Goal: Obtain resource: Download file/media

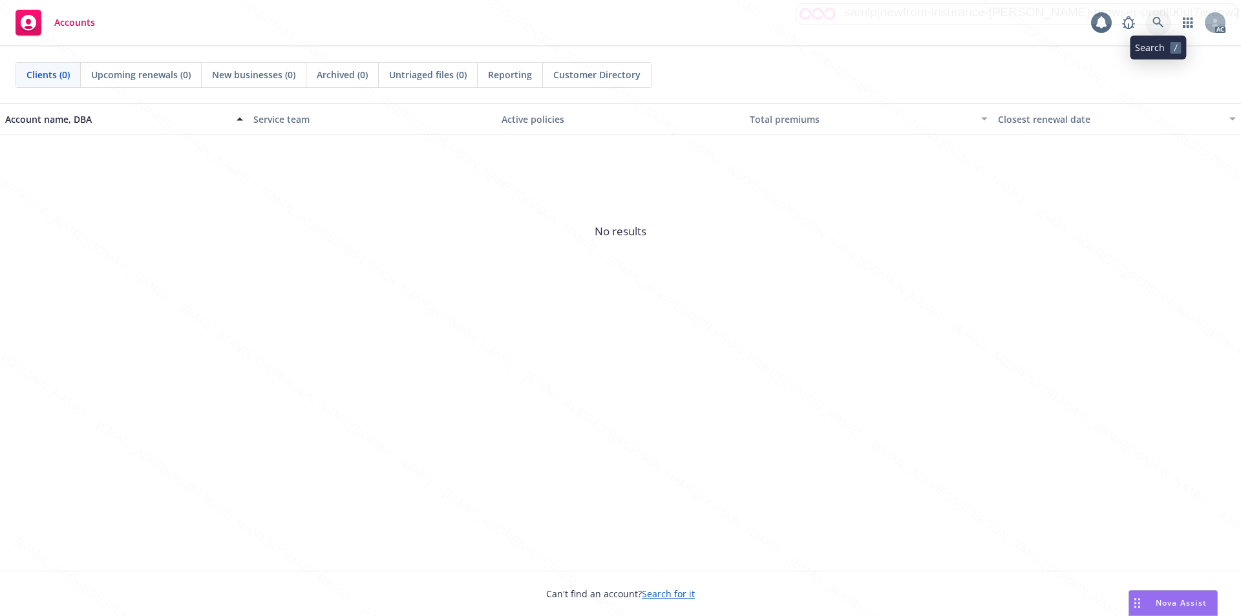
click at [1156, 22] on icon at bounding box center [1158, 23] width 12 height 12
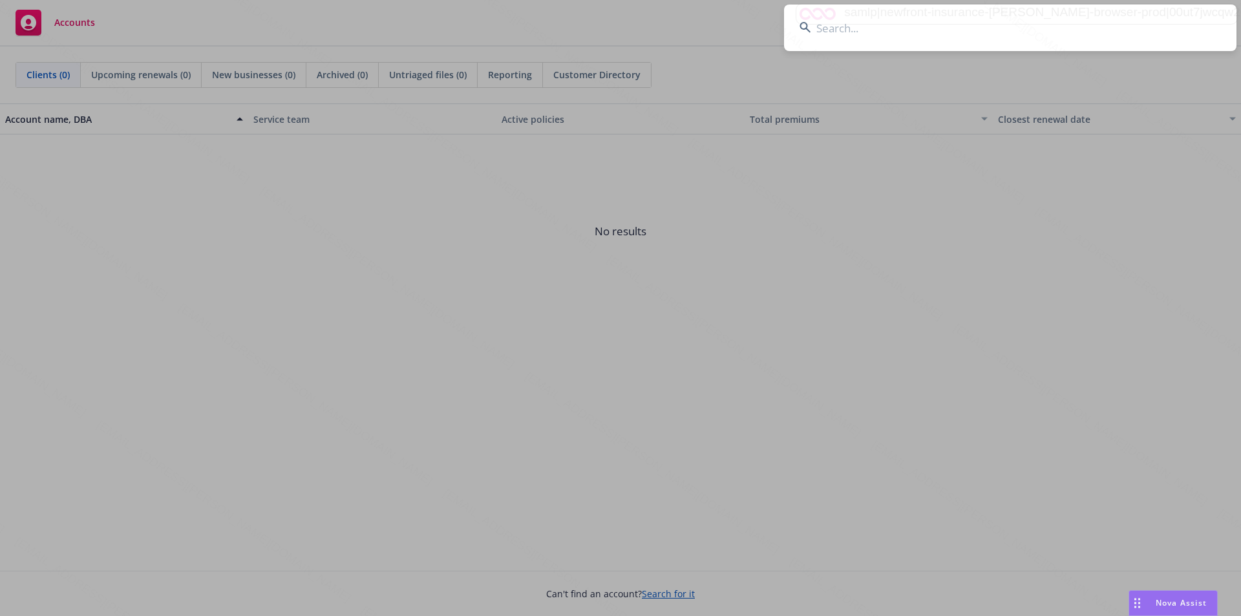
click at [857, 35] on input at bounding box center [1010, 28] width 452 height 47
click at [850, 35] on input at bounding box center [1010, 28] width 452 height 47
click at [845, 34] on input at bounding box center [1010, 28] width 452 height 47
paste input "[PERSON_NAME] & [PERSON_NAME]"
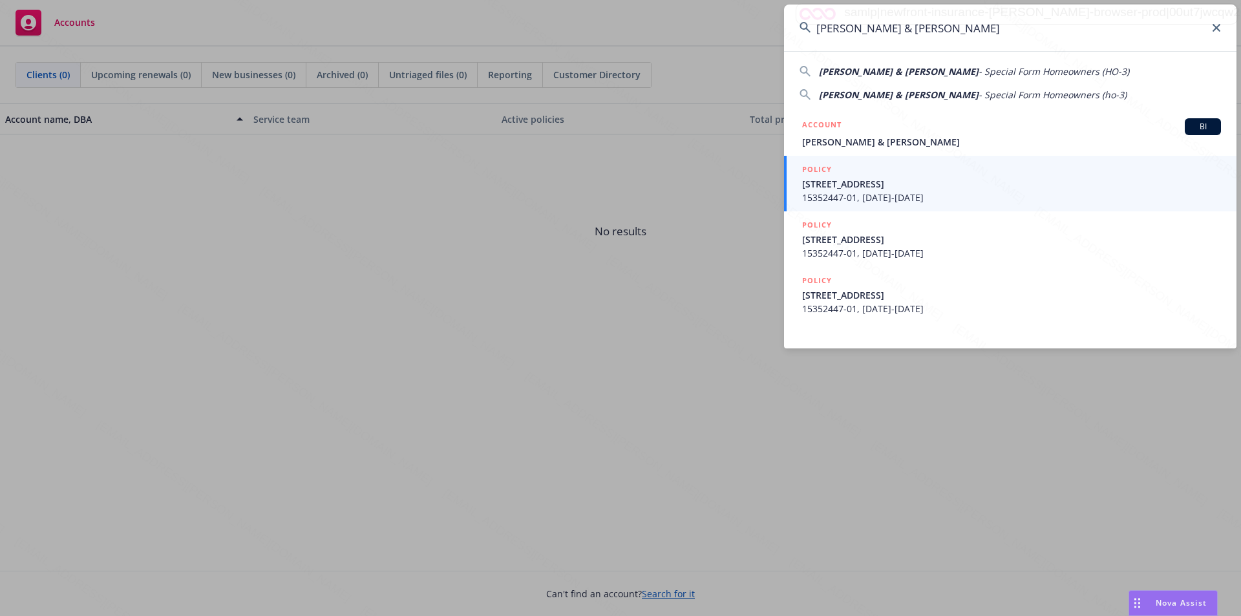
click at [979, 75] on span "- Special Form Homeowners (HO-3)" at bounding box center [1054, 71] width 151 height 12
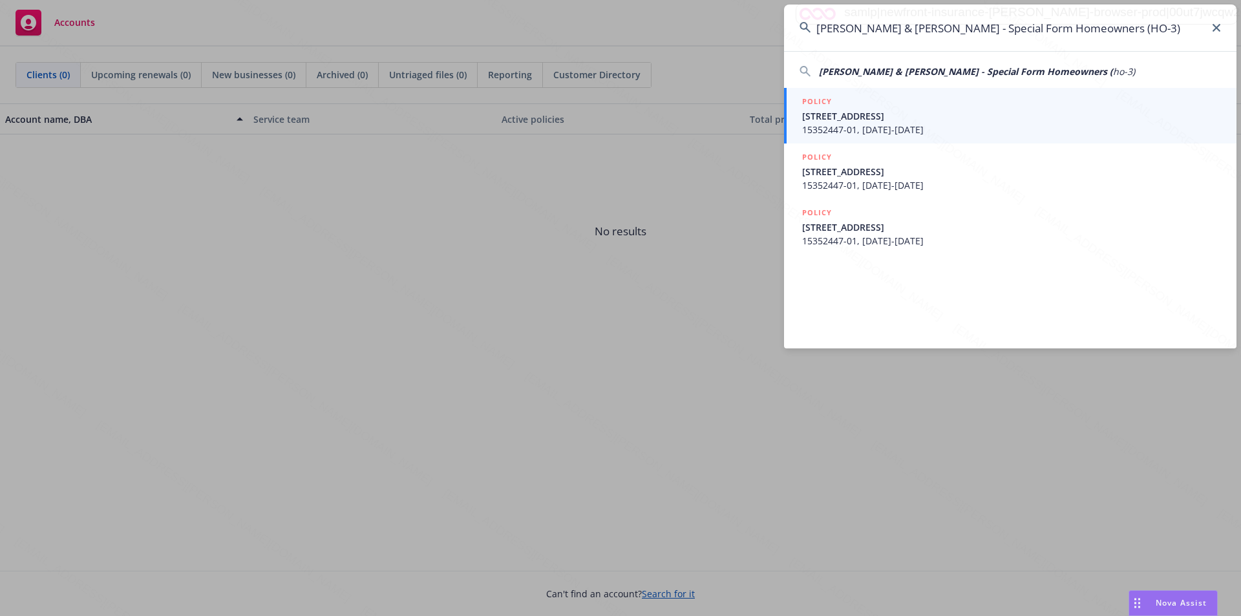
click at [979, 73] on span "[PERSON_NAME] & [PERSON_NAME] - Special Form Homeowners (" at bounding box center [966, 71] width 294 height 12
type input "[PERSON_NAME] & [PERSON_NAME] - Special Form Homeowners (ho-3)"
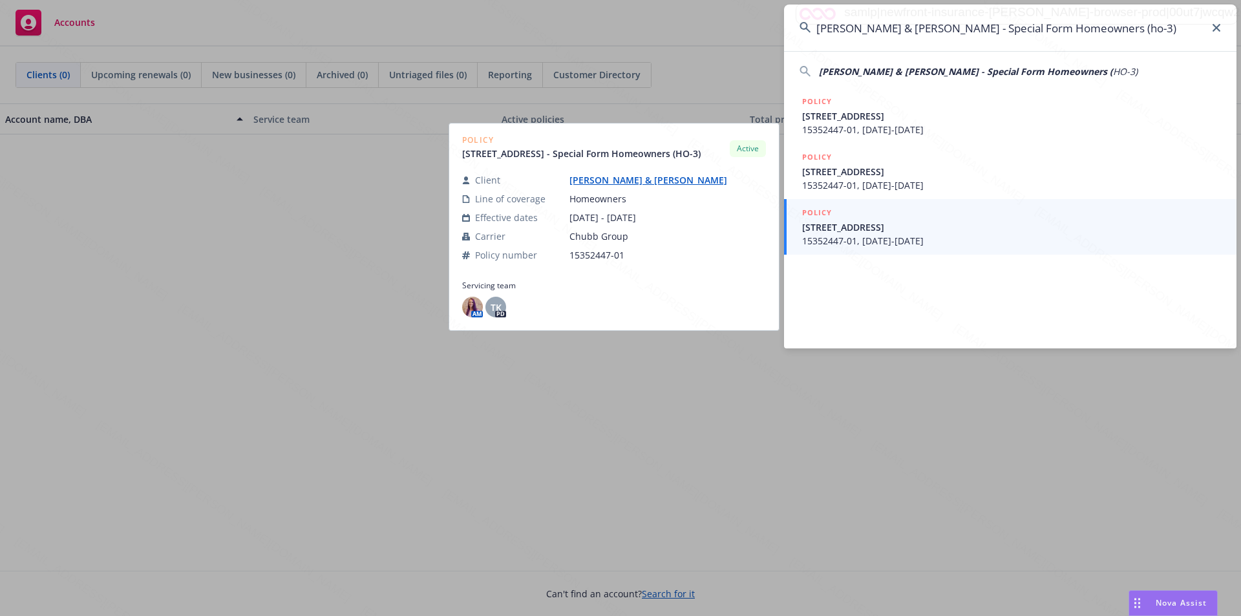
click at [915, 233] on span "[STREET_ADDRESS]" at bounding box center [1011, 227] width 419 height 14
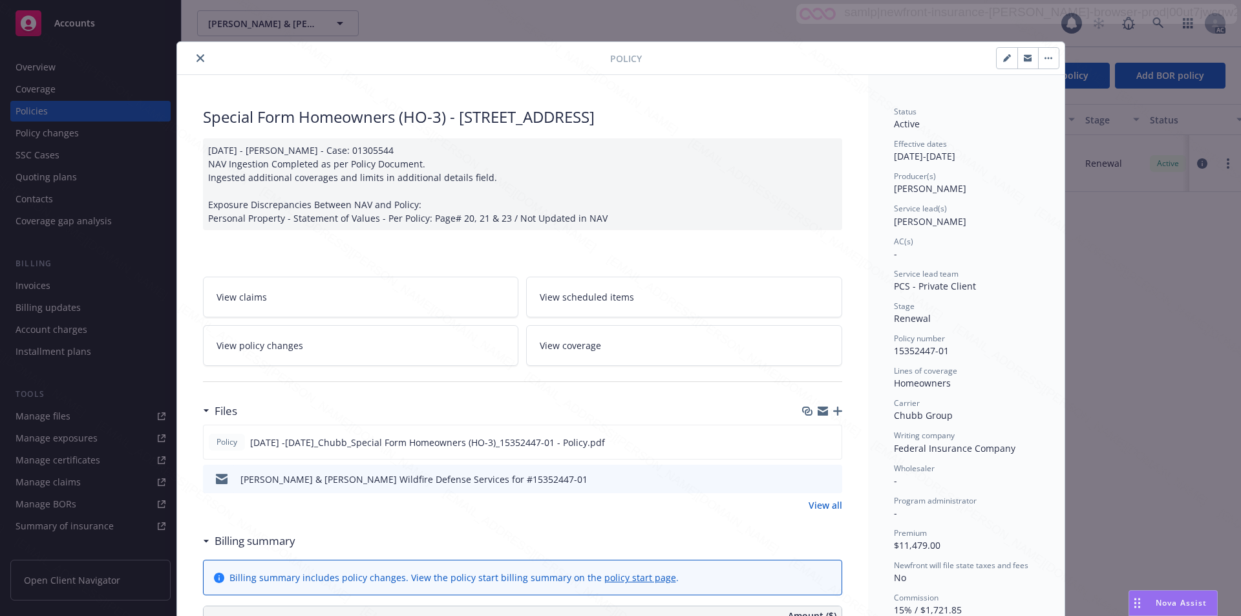
click at [1129, 262] on div "Policy Special Form Homeowners (HO-3) - [STREET_ADDRESS] [DATE] - [PERSON_NAME]…" at bounding box center [620, 308] width 1241 height 616
click at [1098, 235] on div "Policy Special Form Homeowners (HO-3) - [STREET_ADDRESS] [DATE] - [PERSON_NAME]…" at bounding box center [620, 308] width 1241 height 616
click at [194, 62] on button "close" at bounding box center [201, 58] width 16 height 16
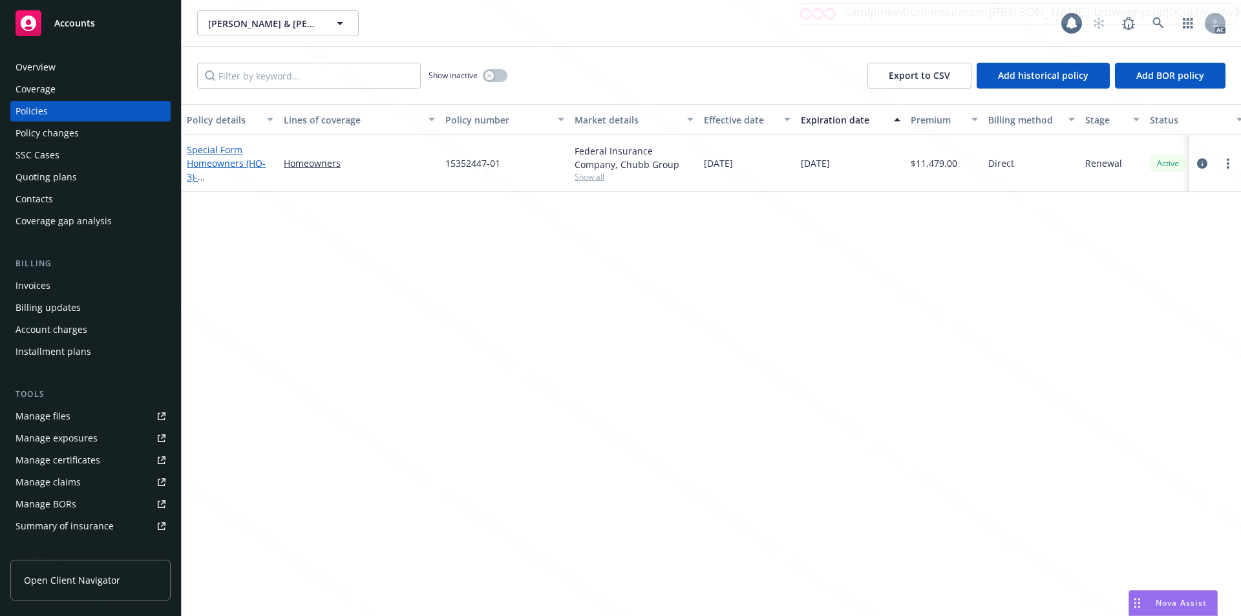
click at [224, 162] on link "Special Form Homeowners (HO-3) - [STREET_ADDRESS]" at bounding box center [228, 169] width 82 height 53
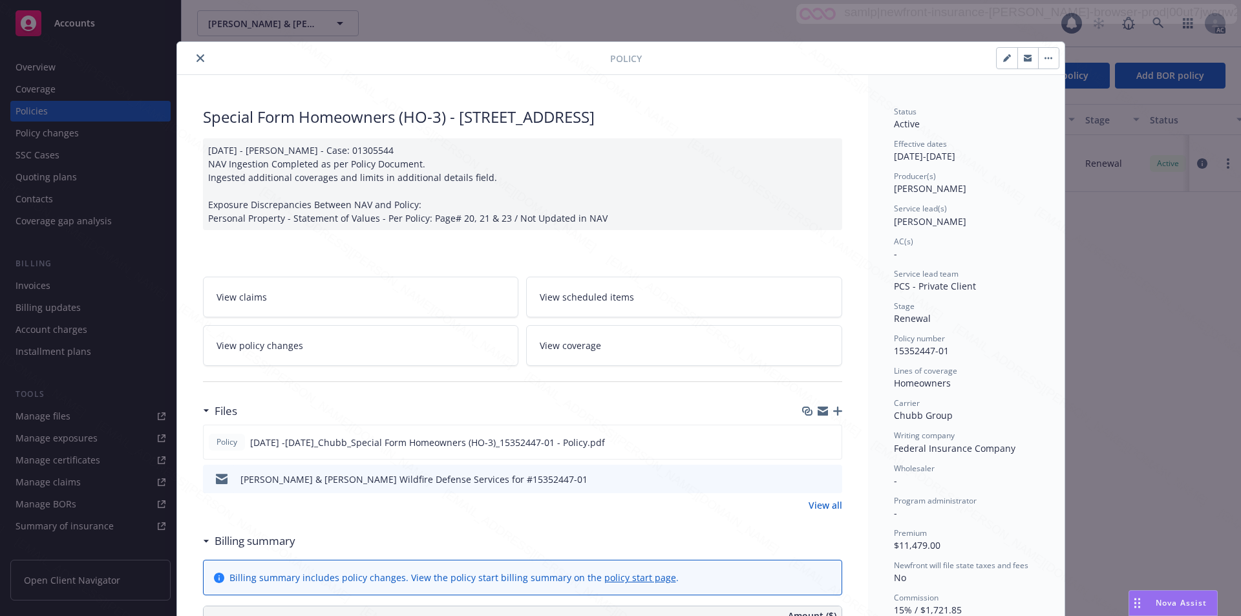
click at [196, 58] on icon "close" at bounding box center [200, 58] width 8 height 8
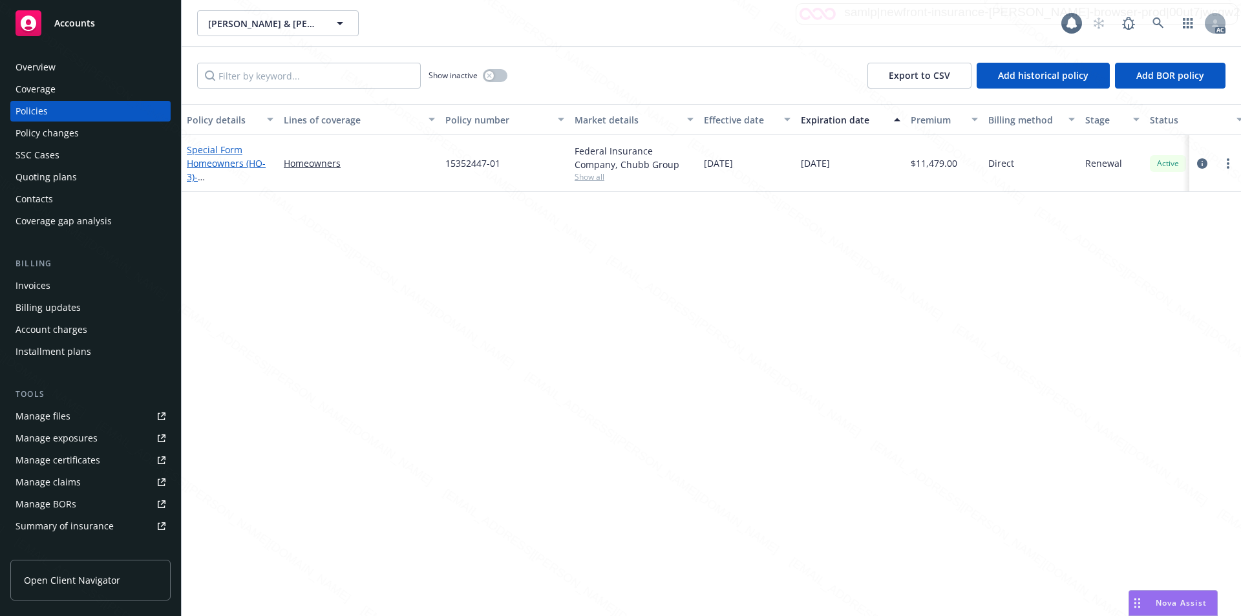
click at [217, 171] on span "- [STREET_ADDRESS]" at bounding box center [228, 184] width 82 height 26
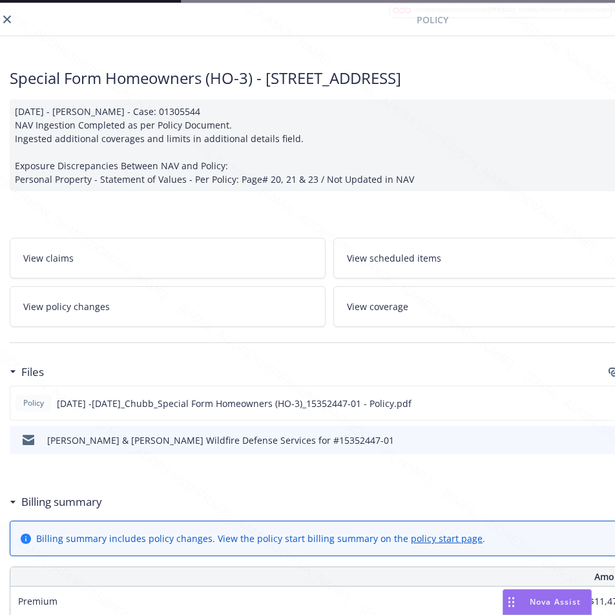
scroll to position [39, 0]
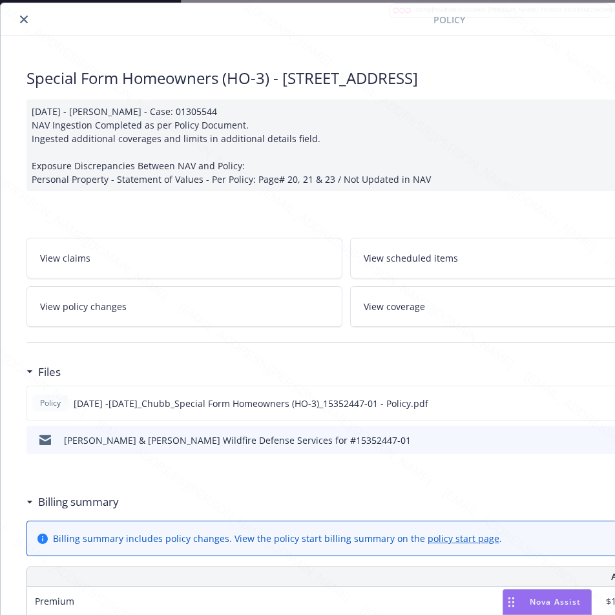
click at [200, 404] on span "[DATE] -[DATE]_Chubb_Special Form Homeowners (HO-3)_15352447-01 - Policy.pdf" at bounding box center [251, 404] width 355 height 14
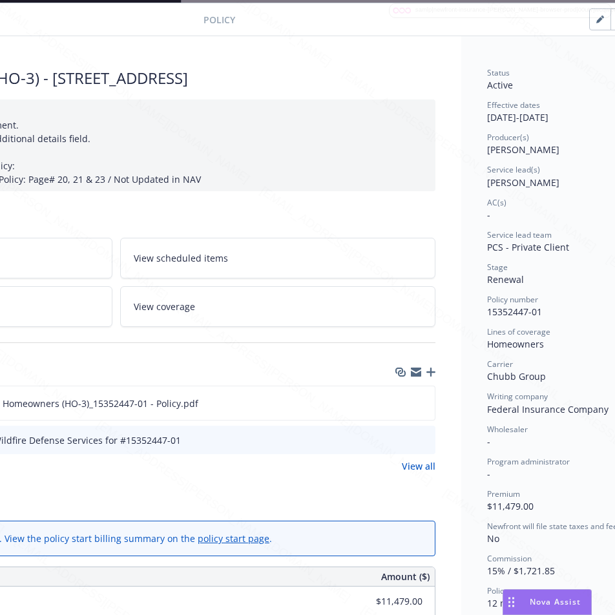
scroll to position [39, 283]
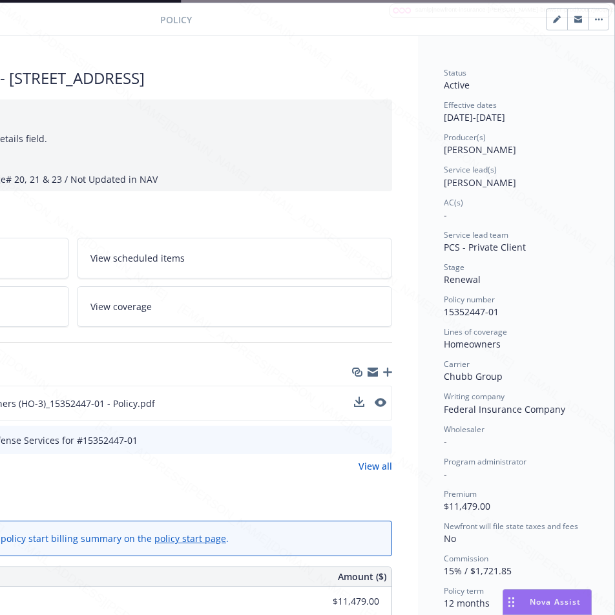
click at [301, 398] on div "Policy [DATE] -[DATE]_Chubb_Special Form Homeowners (HO-3)_15352447-01 - Policy…" at bounding box center [72, 403] width 639 height 35
click at [354, 402] on icon "download file" at bounding box center [358, 401] width 8 height 8
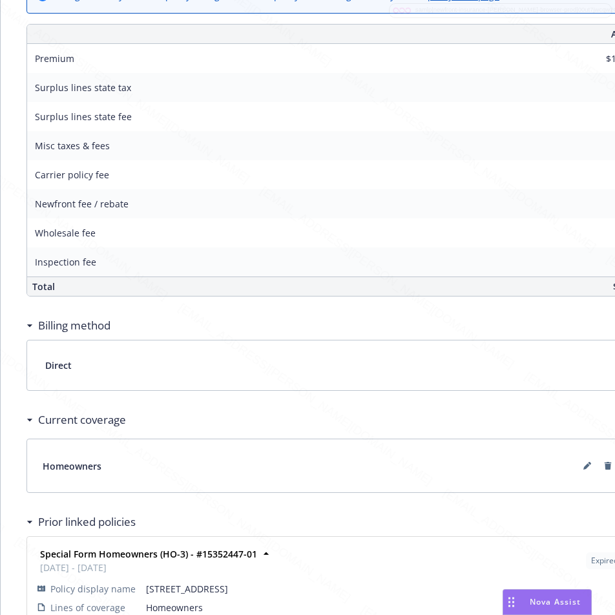
scroll to position [696, 0]
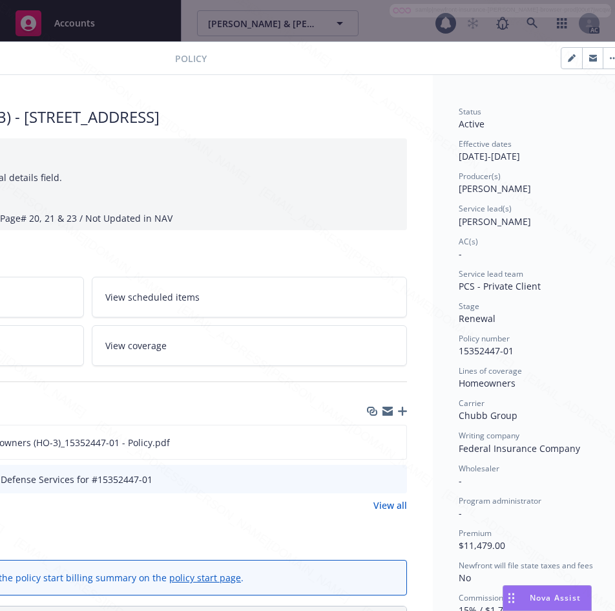
scroll to position [0, 283]
